Goal: Task Accomplishment & Management: Manage account settings

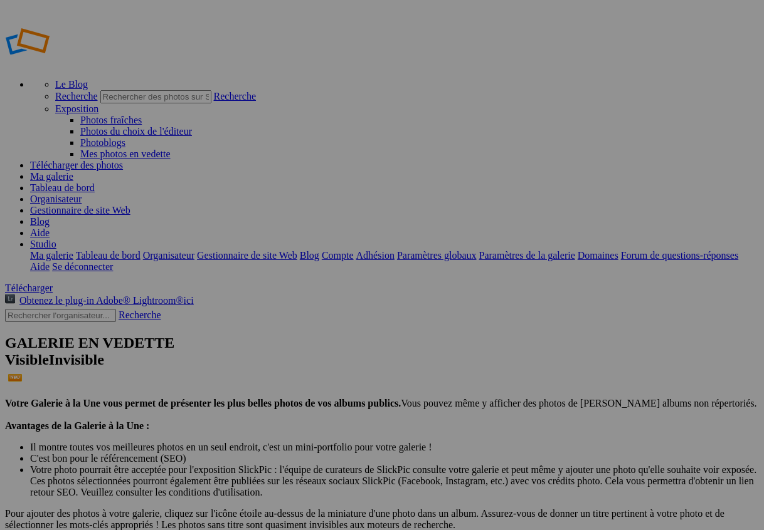
drag, startPoint x: 485, startPoint y: 210, endPoint x: 586, endPoint y: 341, distance: 165.8
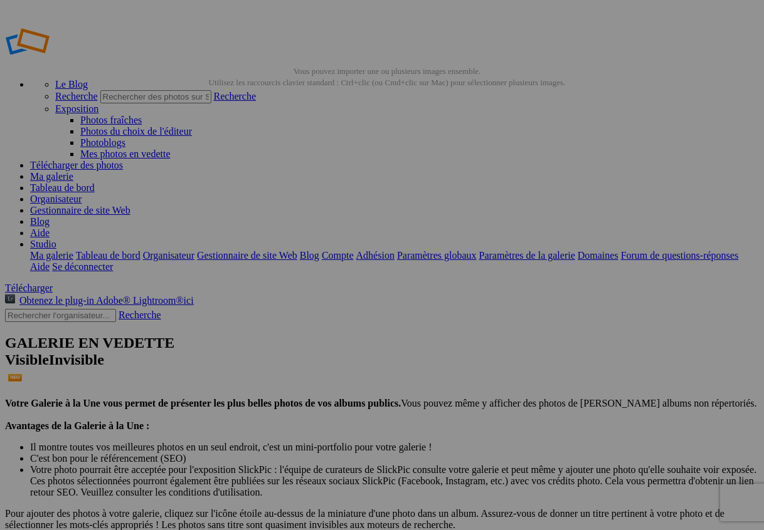
paste input "photographe-mariage-antibes-cote-d-azur-studiofl.jpg"
drag, startPoint x: 369, startPoint y: 267, endPoint x: 389, endPoint y: 267, distance: 19.4
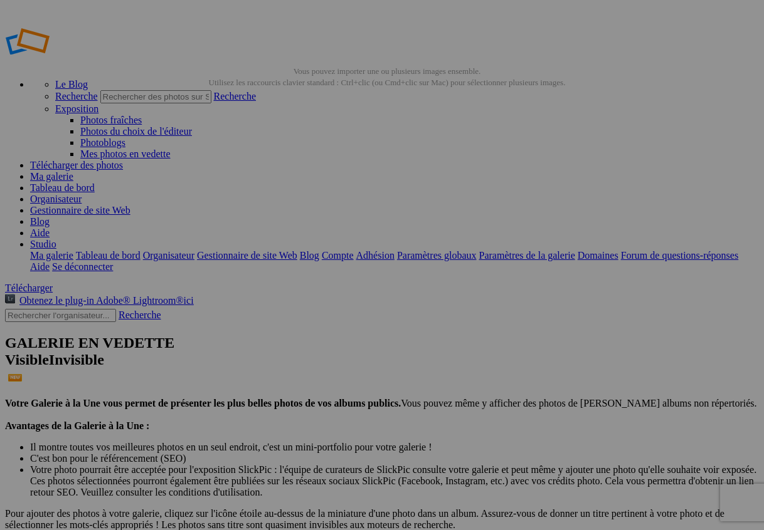
type input "photographe-mariage-[GEOGRAPHIC_DATA]-agadir-studiofl.jpg"
type input "MARIAGES"
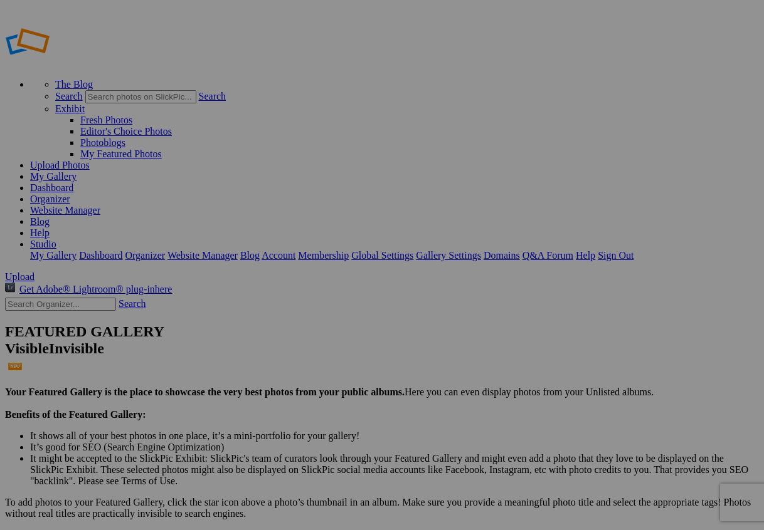
type input "MARIAGES"
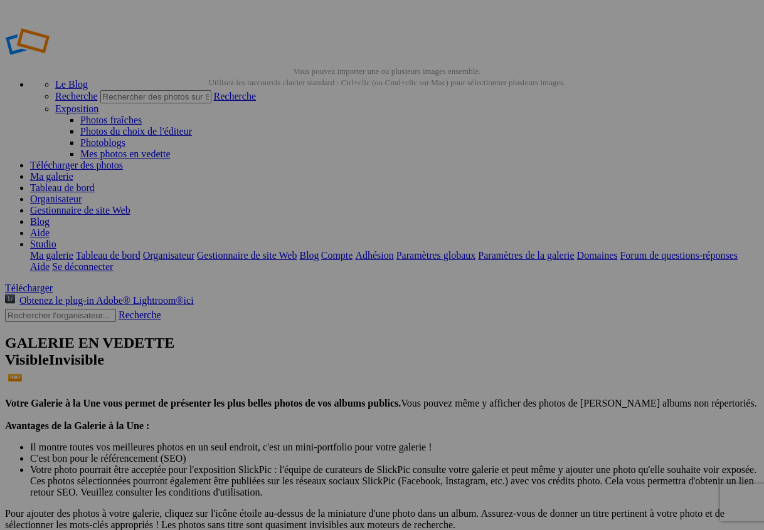
paste input "photographe-mariage-[GEOGRAPHIC_DATA]-agadir-studiofl.jpg"
type input "photographe-mariage-[GEOGRAPHIC_DATA]-agadir-studiofl.jpg"
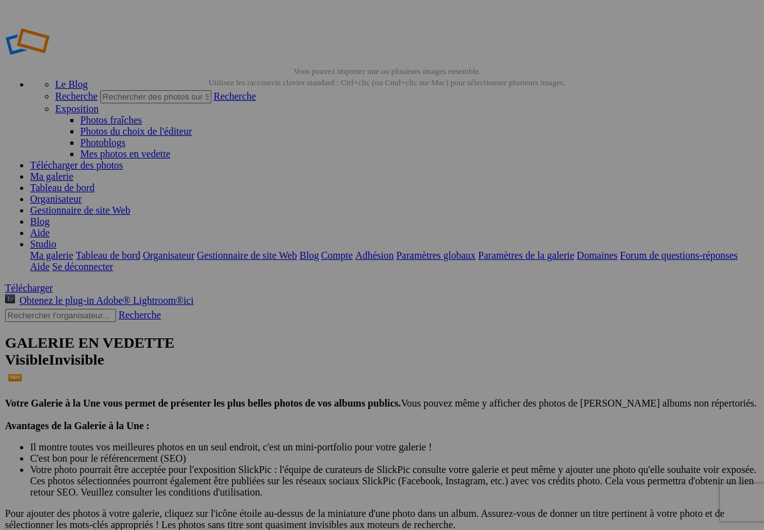
scroll to position [0, 0]
paste input "photographe-mariage-[GEOGRAPHIC_DATA]-agadir-studiofl.jpg"
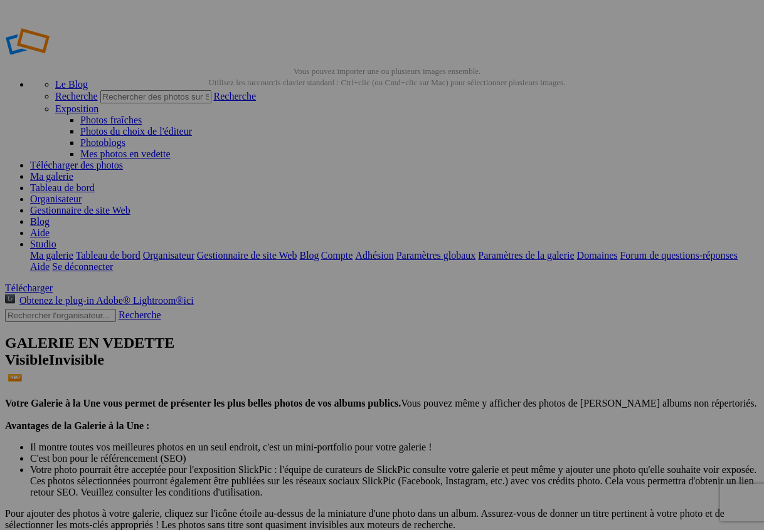
drag, startPoint x: 572, startPoint y: 252, endPoint x: 613, endPoint y: 260, distance: 41.6
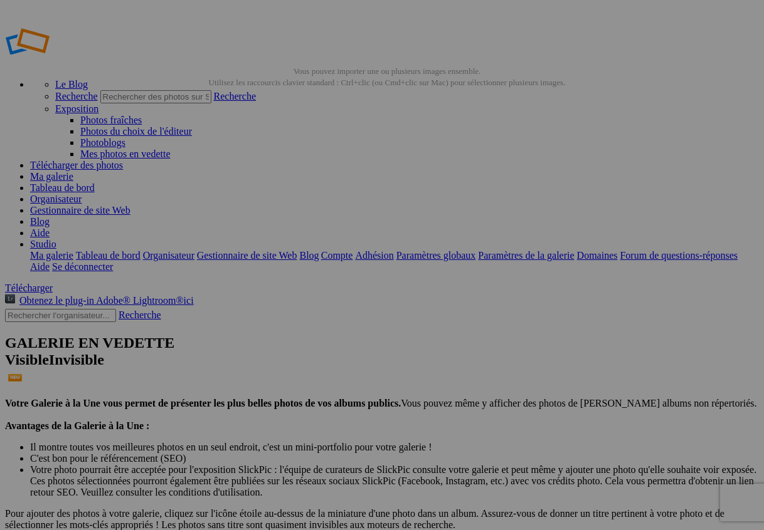
type input "photographe-mariage-beachparty-maroc-agadir-studiofl.jpg"
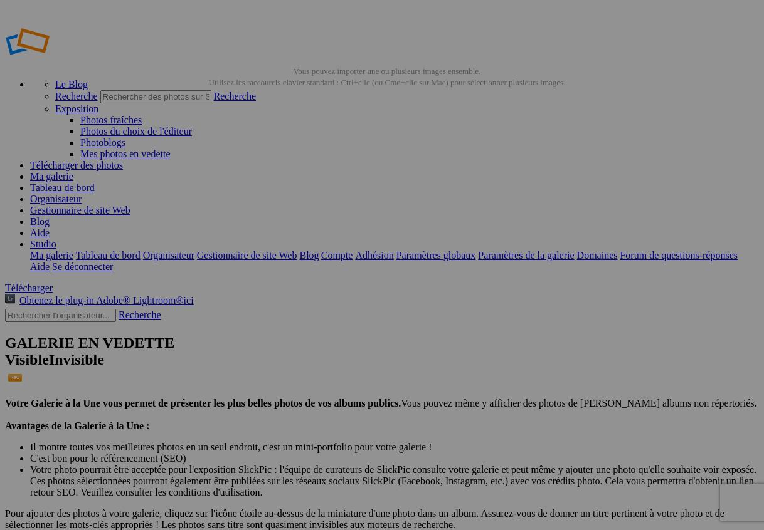
paste input "beachparty-"
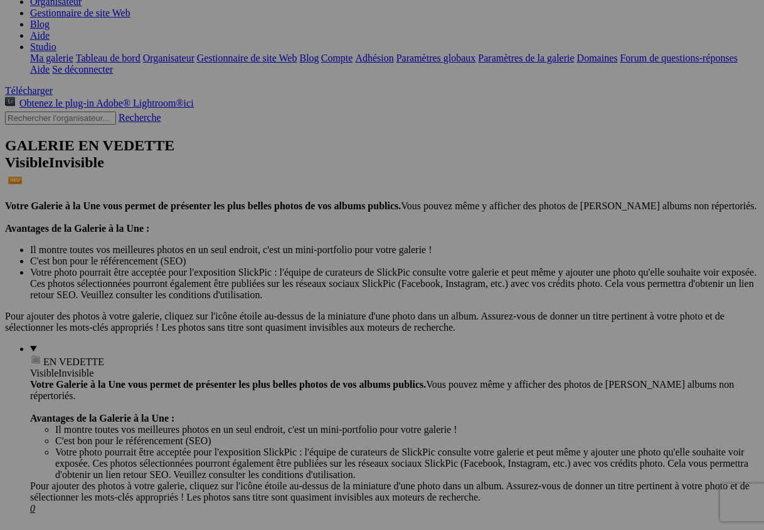
scroll to position [197, 0]
type input "photographe-mariage-beachparty-maroc-agadir-studiofl.jpg"
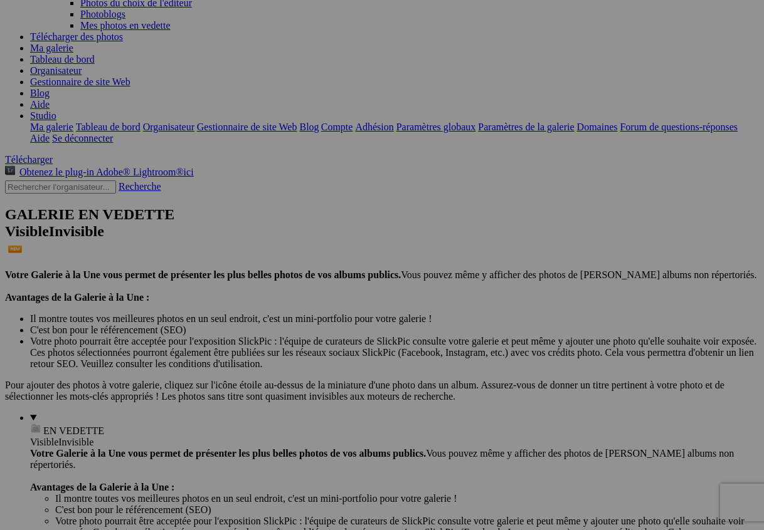
scroll to position [102, 0]
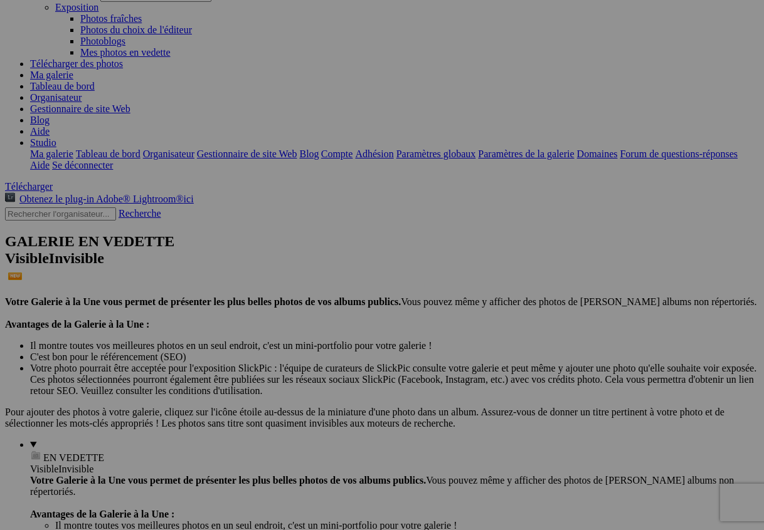
paste input "photographe-mariage-antibes-cote-d-azur-studiofl.jpg"
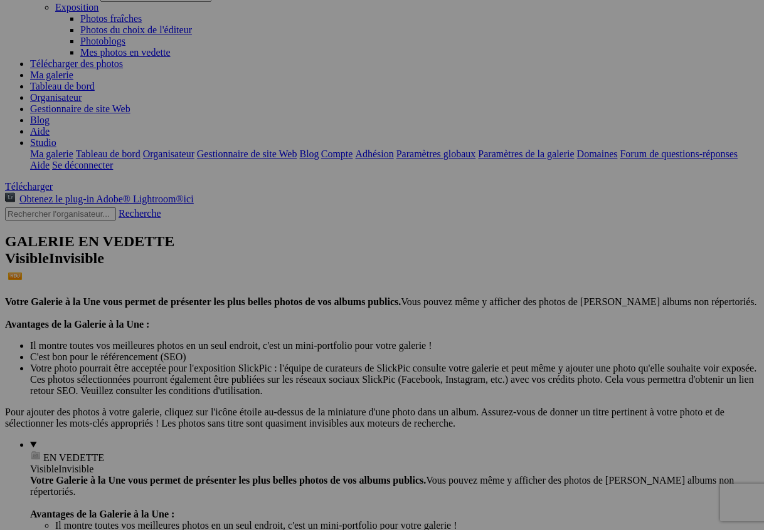
drag, startPoint x: 370, startPoint y: 183, endPoint x: 389, endPoint y: 184, distance: 19.4
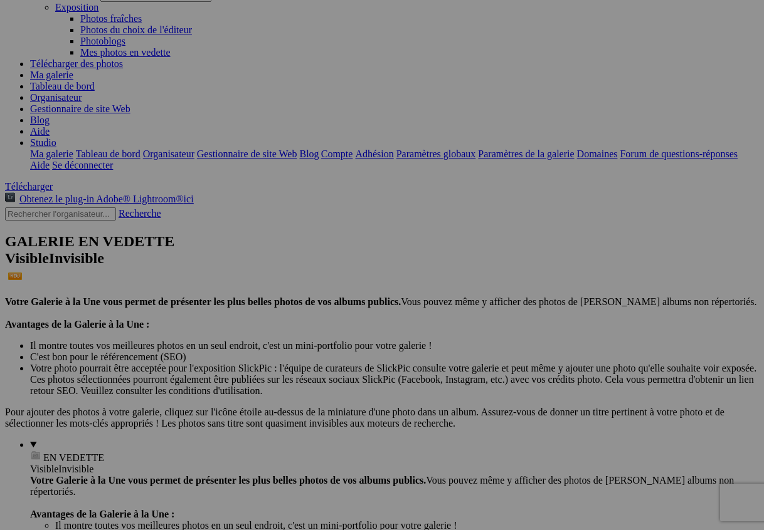
type input "photographe-mariage-corse-ajaccio-domaine-de-saliccia-studiofl.jpg"
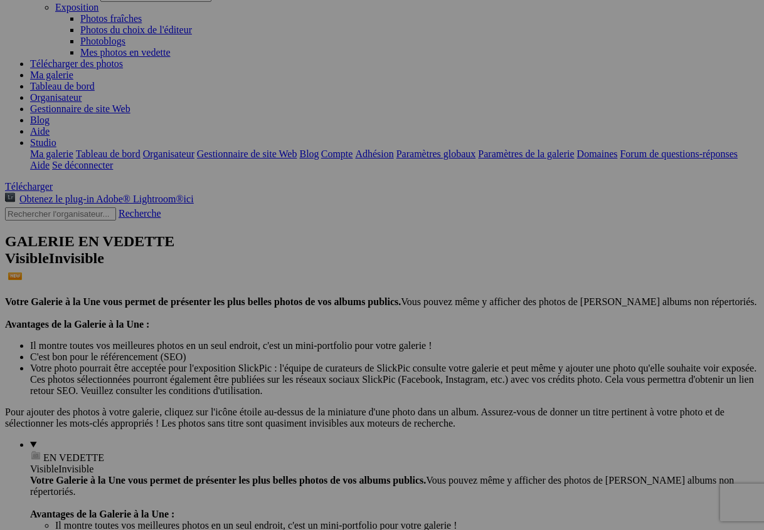
paste input "photographe-mariage-beachparty-maroc-agadir-studiofl.jpg"
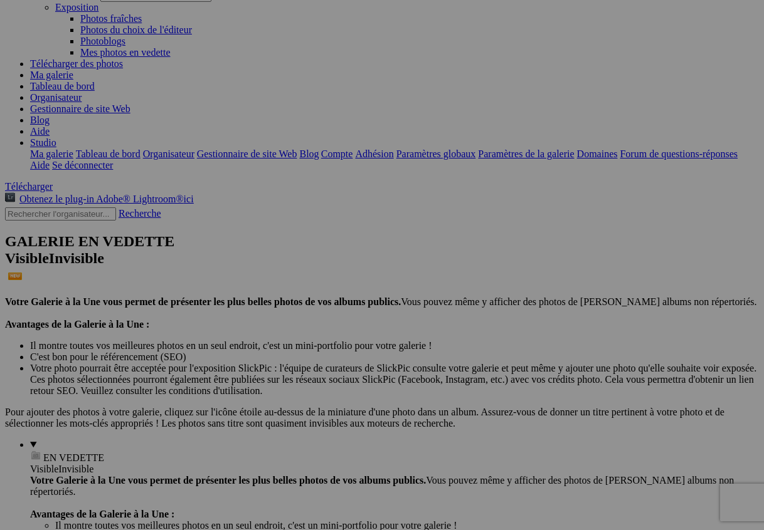
scroll to position [0, 134]
type input "photographe-mariage-poolparty-espagne-barcelone-sitges-studiofl.jpg"
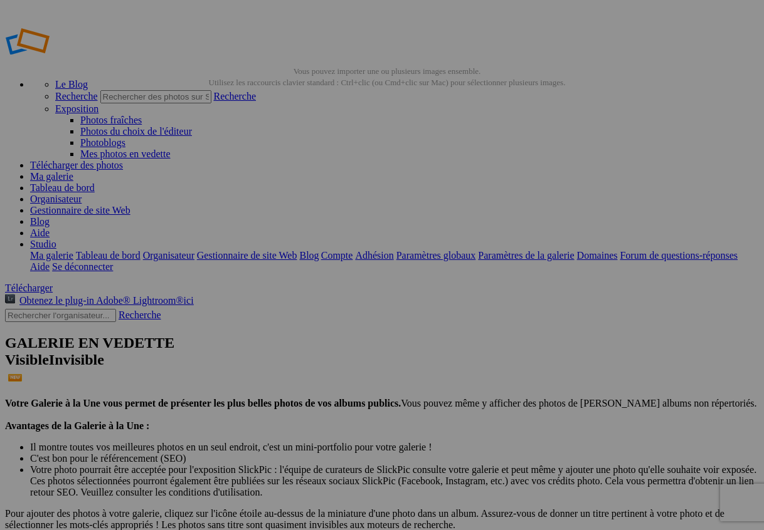
click at [130, 205] on font "Gestionnaire de site Web" at bounding box center [80, 210] width 100 height 11
